Goal: Use online tool/utility: Utilize a website feature to perform a specific function

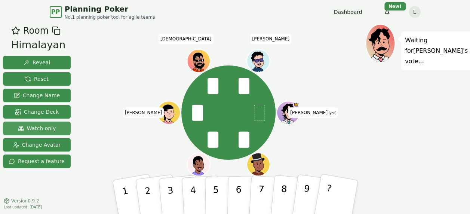
click at [45, 124] on button "Watch only" at bounding box center [37, 128] width 68 height 13
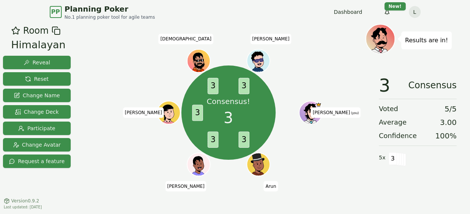
click at [323, 25] on div at bounding box center [228, 30] width 274 height 13
click at [43, 76] on span "Reset" at bounding box center [37, 78] width 24 height 7
click at [48, 80] on button "Reset" at bounding box center [37, 78] width 68 height 13
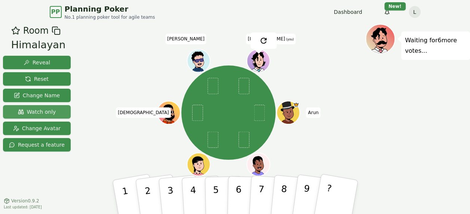
click at [44, 109] on span "Watch only" at bounding box center [37, 111] width 38 height 7
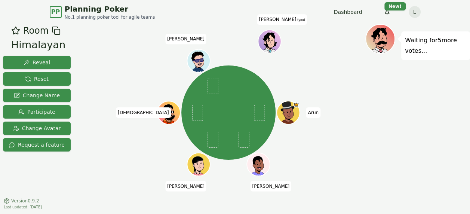
scroll to position [16, 0]
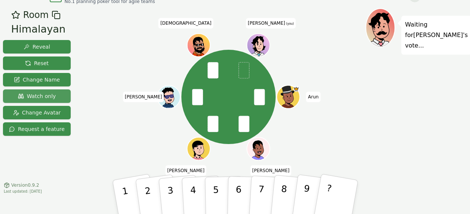
click at [43, 97] on span "Watch only" at bounding box center [37, 95] width 38 height 7
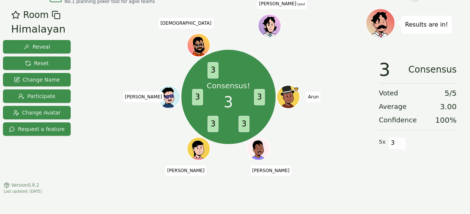
click at [343, 132] on div "Consensus! 3 3 3 3 3 3 Arun [PERSON_NAME] [PERSON_NAME] [PERSON_NAME] (you)" at bounding box center [228, 97] width 274 height 150
